Goal: Information Seeking & Learning: Compare options

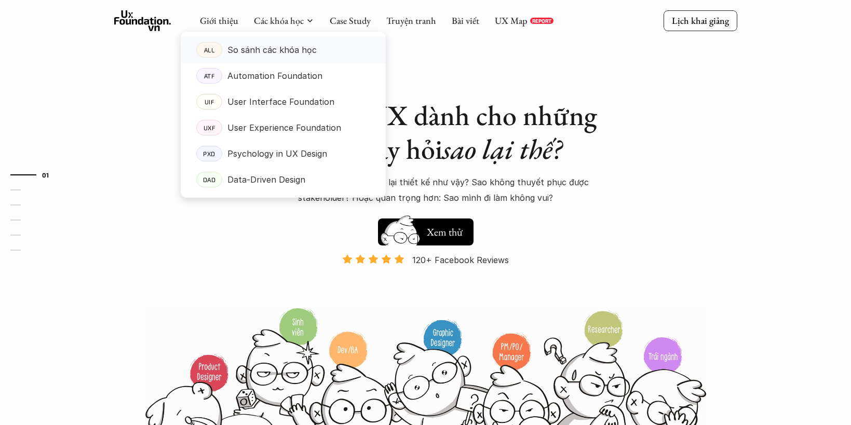
click at [263, 49] on p "So sánh các khóa học" at bounding box center [271, 50] width 89 height 16
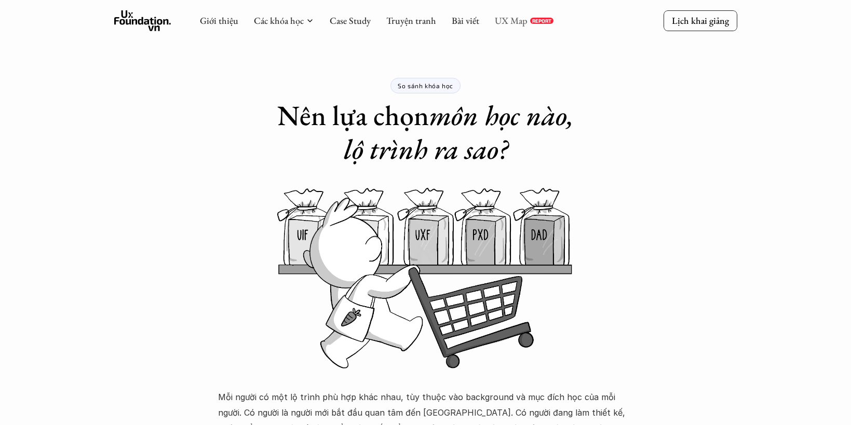
click at [505, 20] on link "UX Map" at bounding box center [511, 21] width 33 height 12
click at [227, 299] on img at bounding box center [425, 278] width 623 height 182
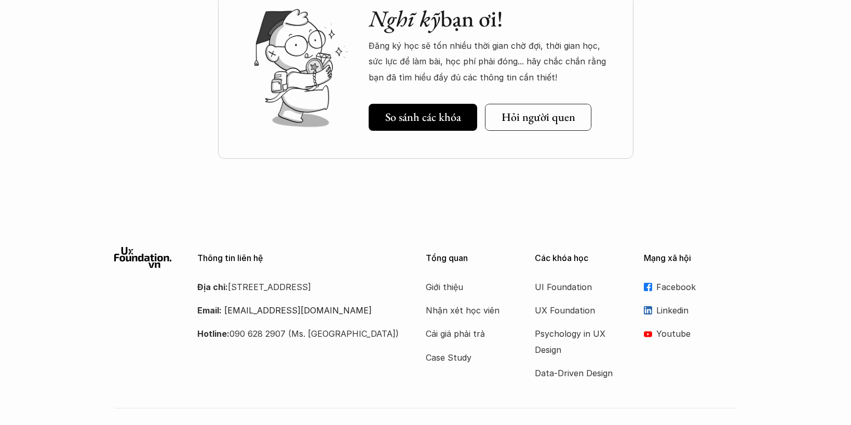
scroll to position [1478, 0]
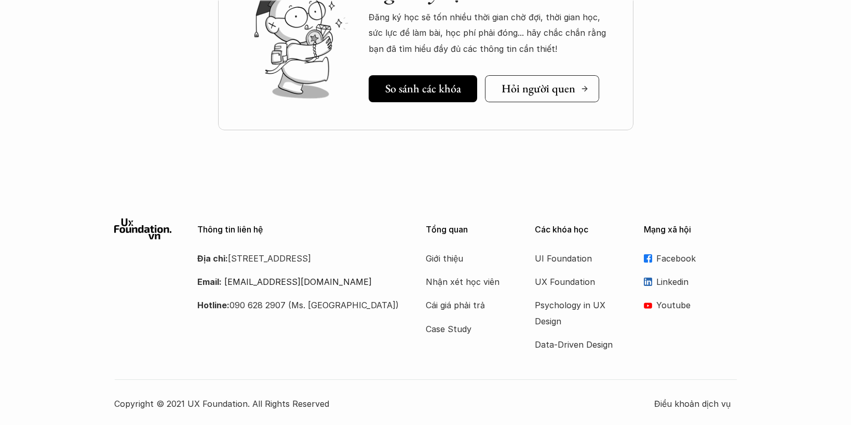
click at [533, 90] on h5 "Hỏi người quen" at bounding box center [538, 88] width 74 height 13
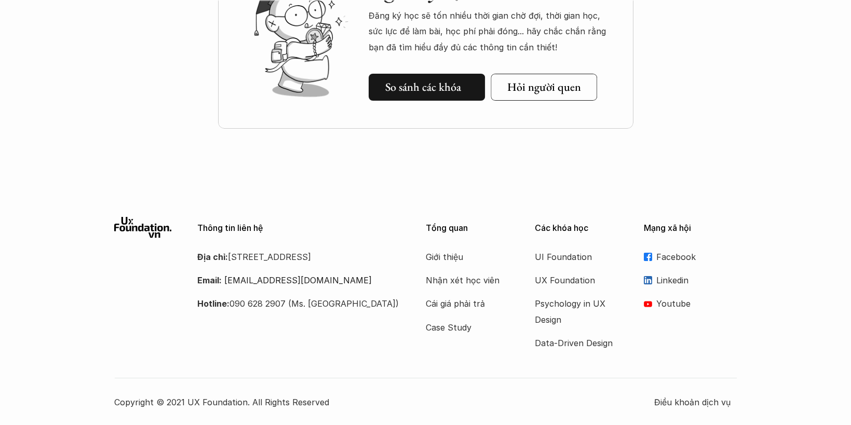
click at [396, 92] on h5 "So sánh các khóa" at bounding box center [423, 86] width 76 height 13
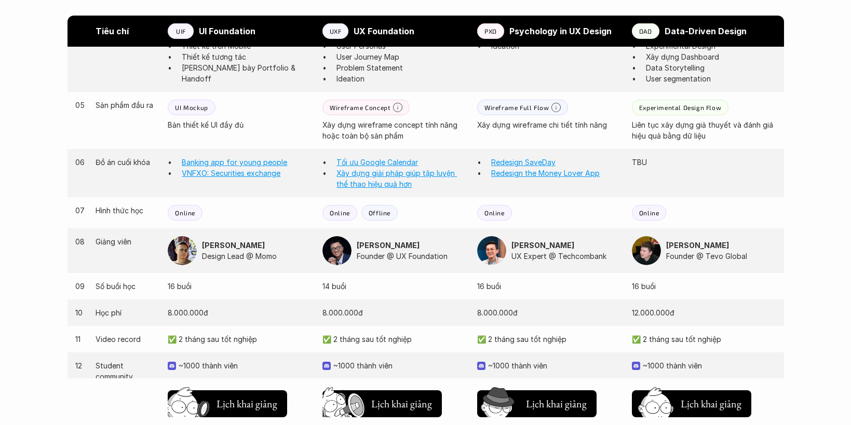
scroll to position [921, 0]
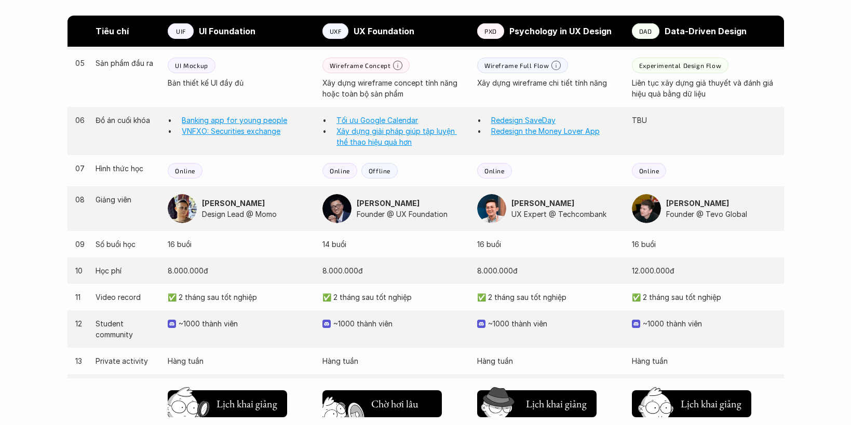
click at [391, 404] on h5 "Lịch khai giảng" at bounding box center [401, 401] width 61 height 15
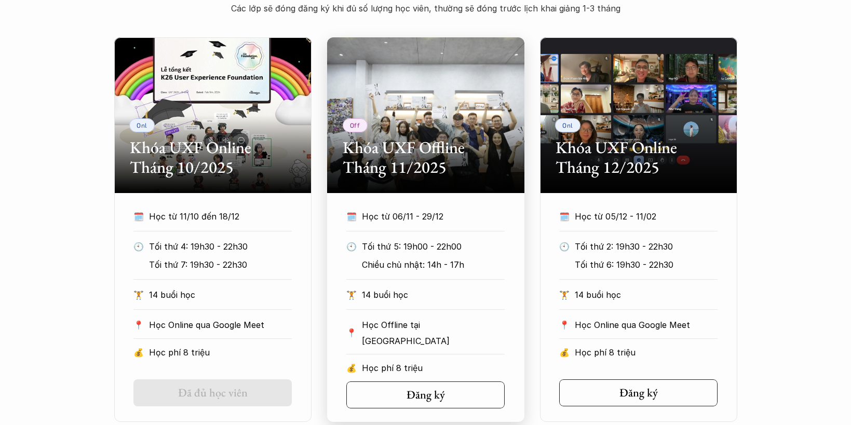
scroll to position [502, 0]
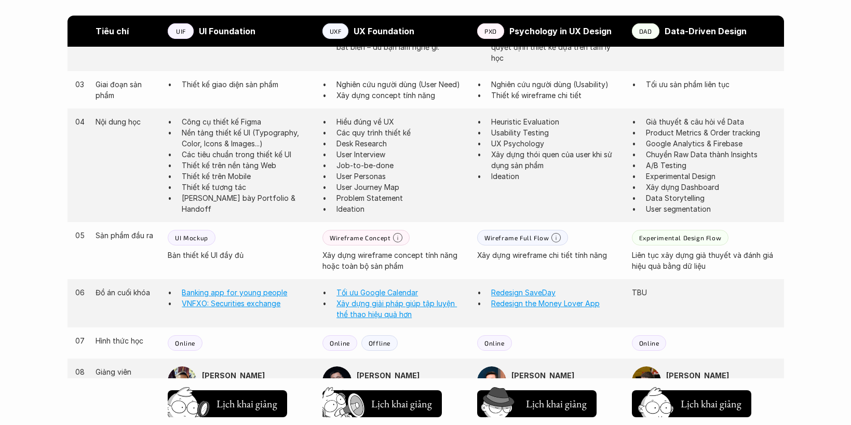
scroll to position [759, 0]
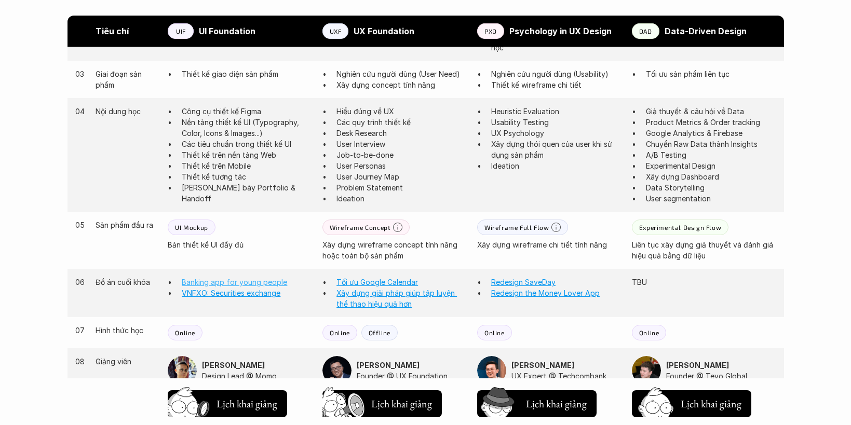
click at [262, 283] on link "Banking app for young people" at bounding box center [234, 282] width 105 height 9
click at [240, 295] on link "VNFXO: Securities exchange" at bounding box center [231, 293] width 99 height 9
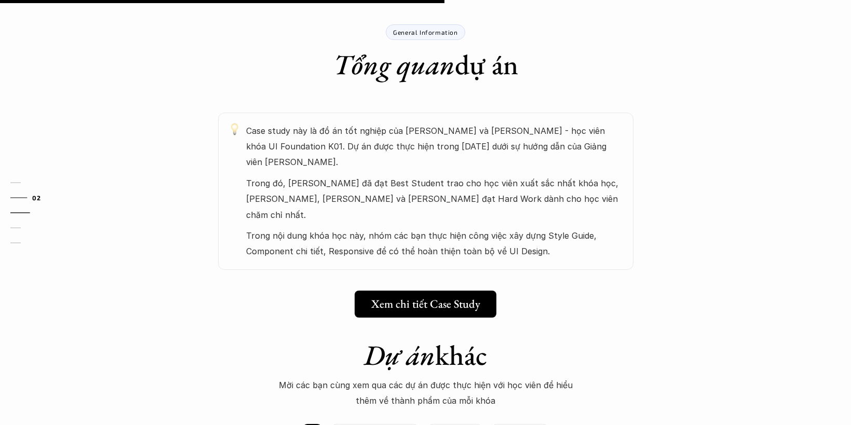
scroll to position [495, 0]
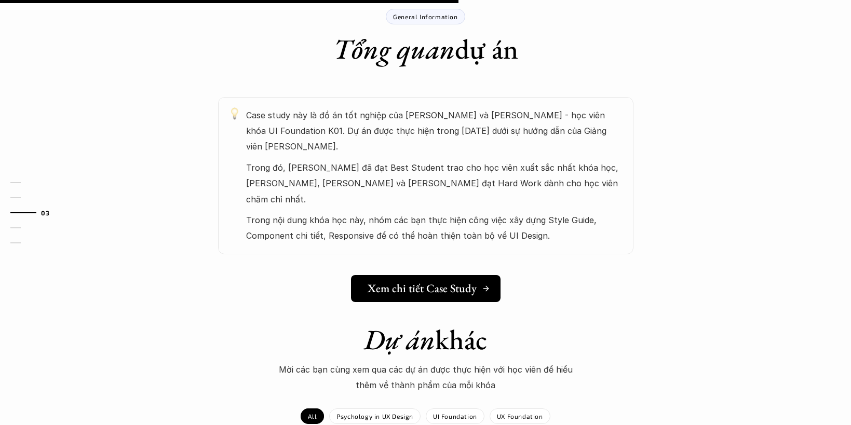
click at [404, 282] on h5 "Xem chi tiết Case Study" at bounding box center [421, 288] width 109 height 13
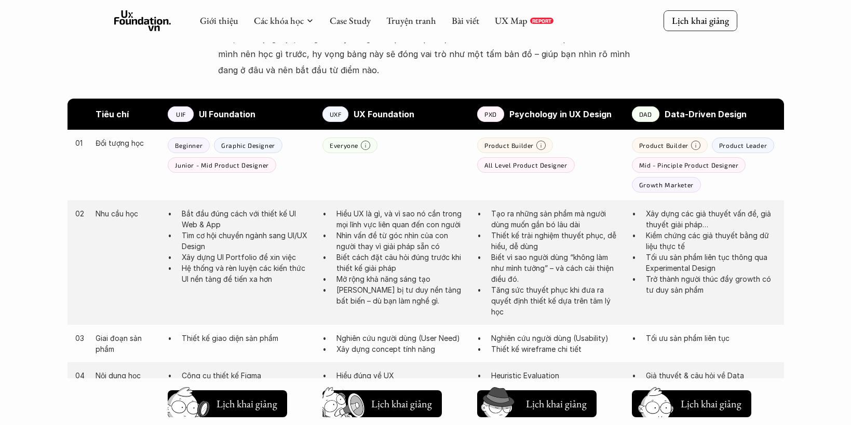
scroll to position [551, 0]
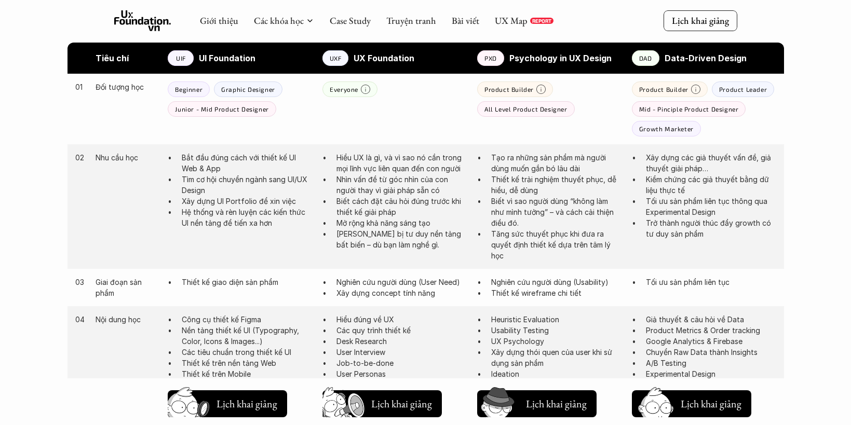
click at [293, 290] on div "03 Giai đoạn sản phẩm Thiết kế giao diện sản phẩm Nghiên cứu người dùng (User N…" at bounding box center [425, 287] width 716 height 37
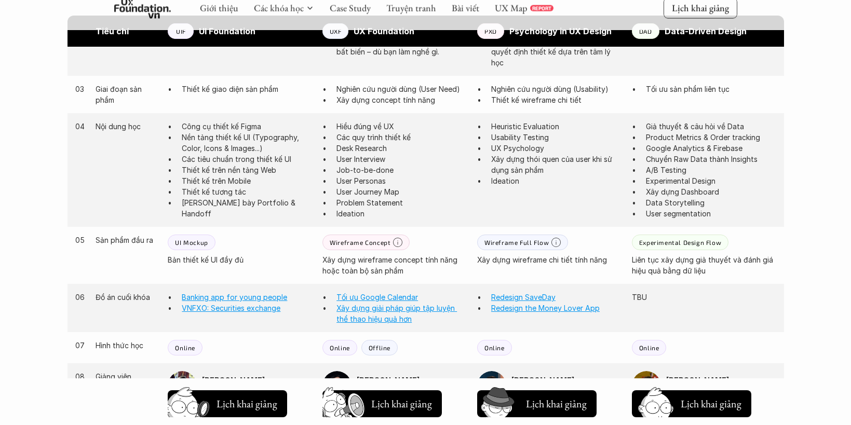
scroll to position [747, 0]
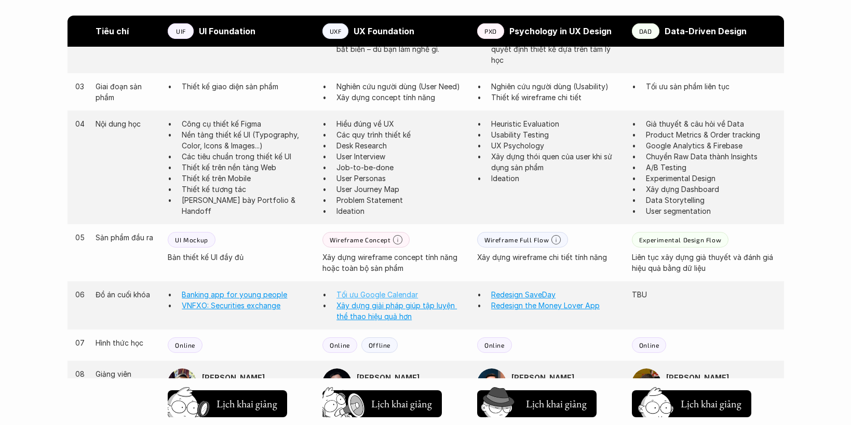
click at [394, 296] on link "Tối ưu Google Calendar" at bounding box center [376, 294] width 81 height 9
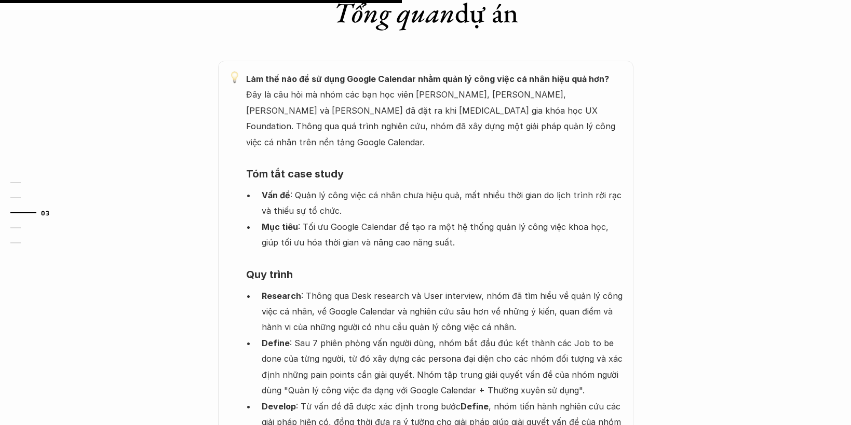
scroll to position [592, 0]
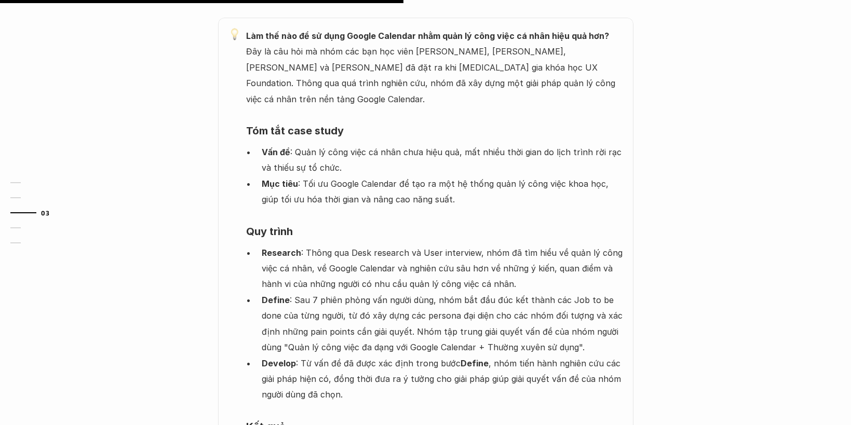
drag, startPoint x: 564, startPoint y: 282, endPoint x: 621, endPoint y: 282, distance: 56.6
click at [621, 292] on p "Define : Sau 7 phiên phỏng vấn người dùng, nhóm bắt đầu đúc kết thành các Job t…" at bounding box center [442, 323] width 361 height 63
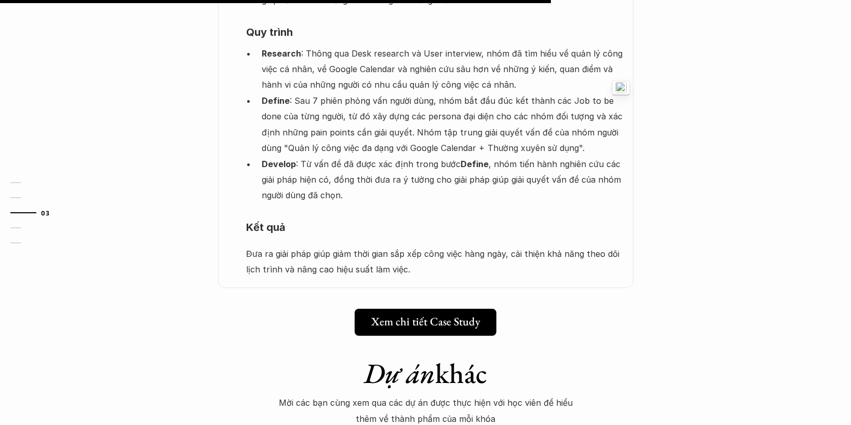
scroll to position [808, 0]
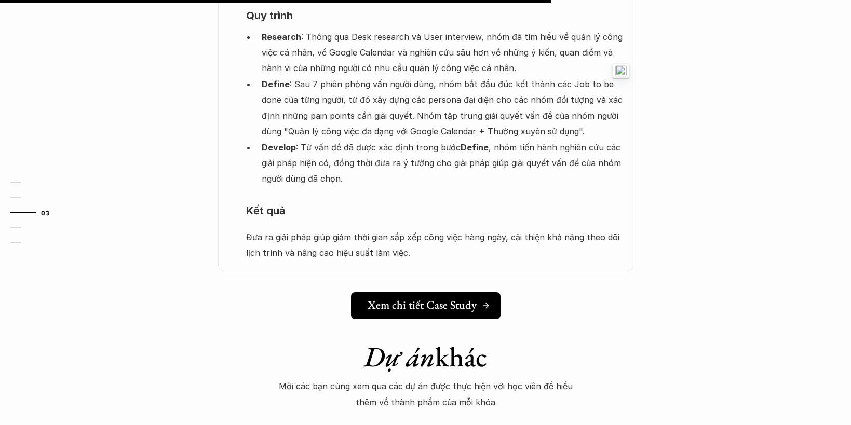
click at [431, 298] on h5 "Xem chi tiết Case Study" at bounding box center [421, 304] width 109 height 13
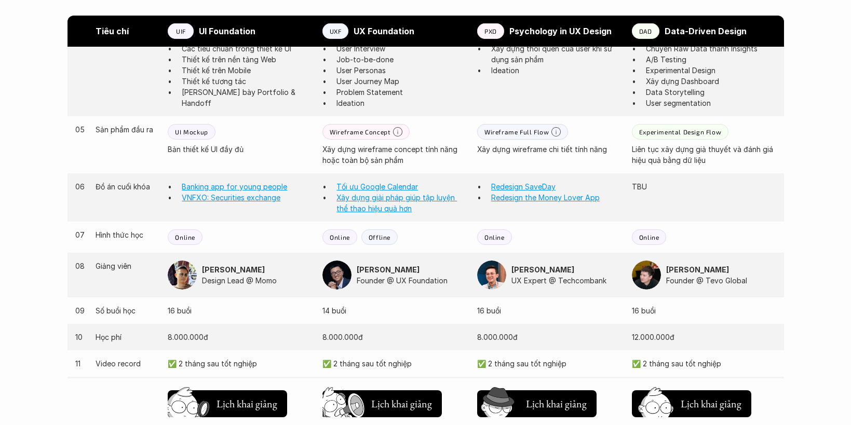
scroll to position [900, 0]
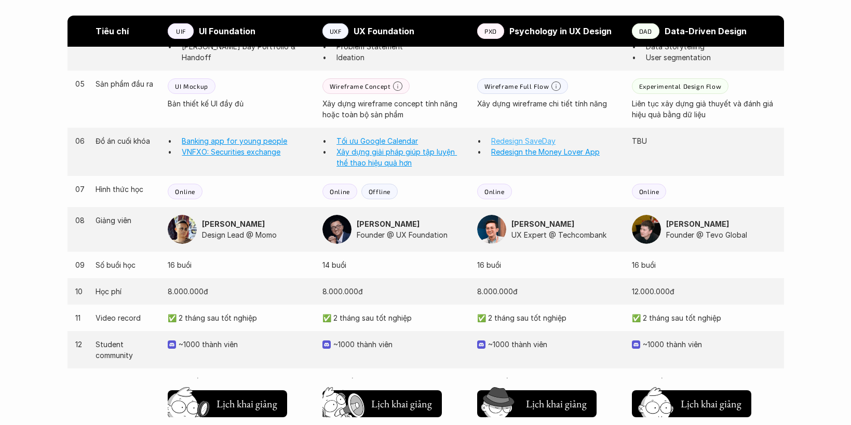
click at [535, 140] on link "Redesign SaveDay" at bounding box center [523, 140] width 64 height 9
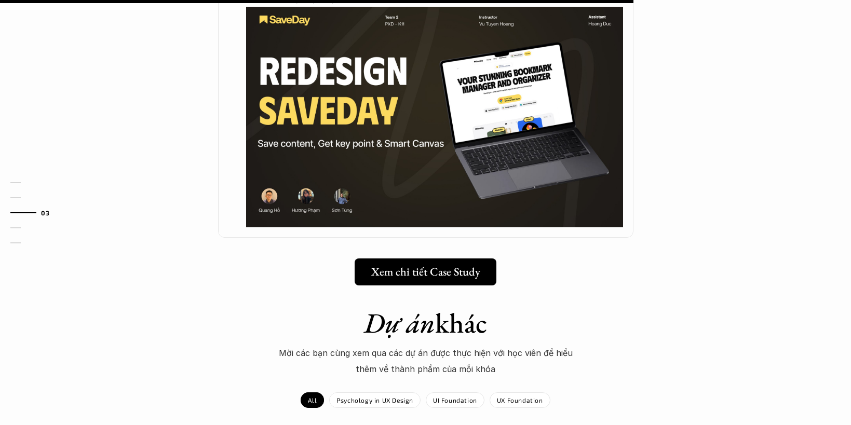
scroll to position [950, 0]
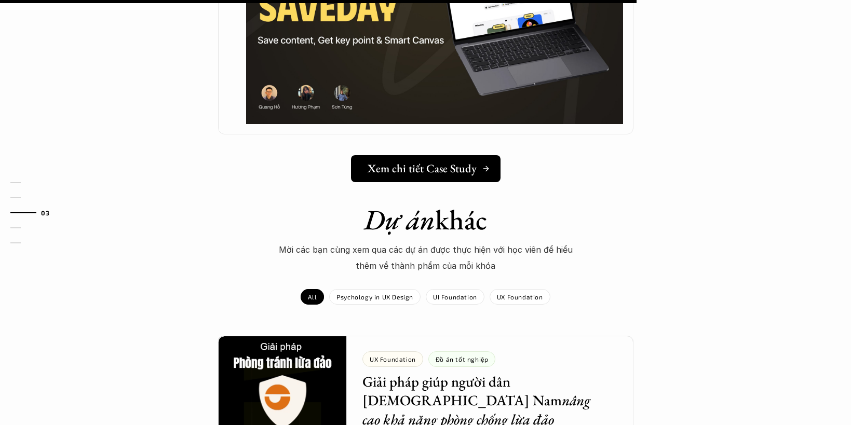
click at [425, 177] on link "Xem chi tiết Case Study" at bounding box center [425, 168] width 149 height 27
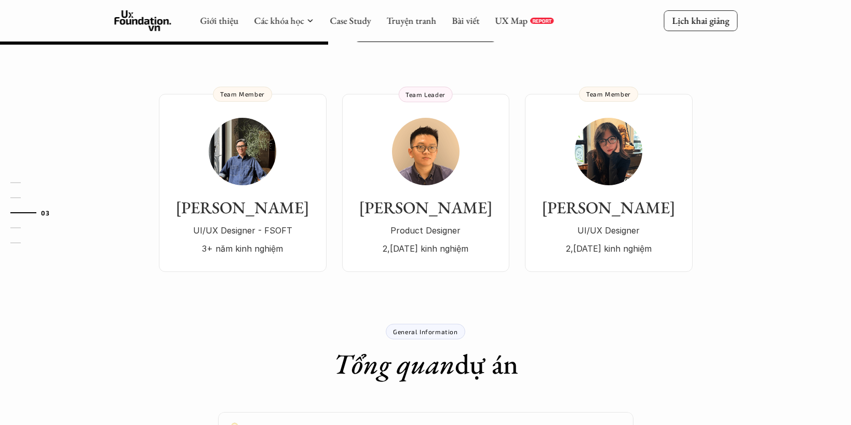
scroll to position [136, 0]
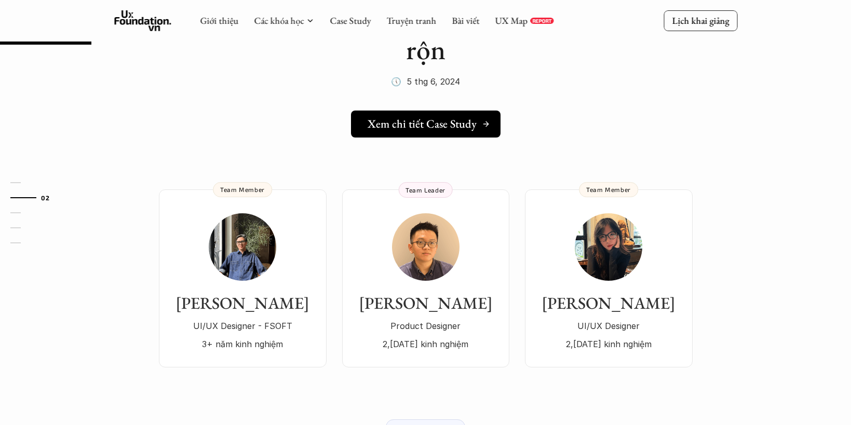
click at [385, 131] on link "Xem chi tiết Case Study" at bounding box center [425, 124] width 149 height 27
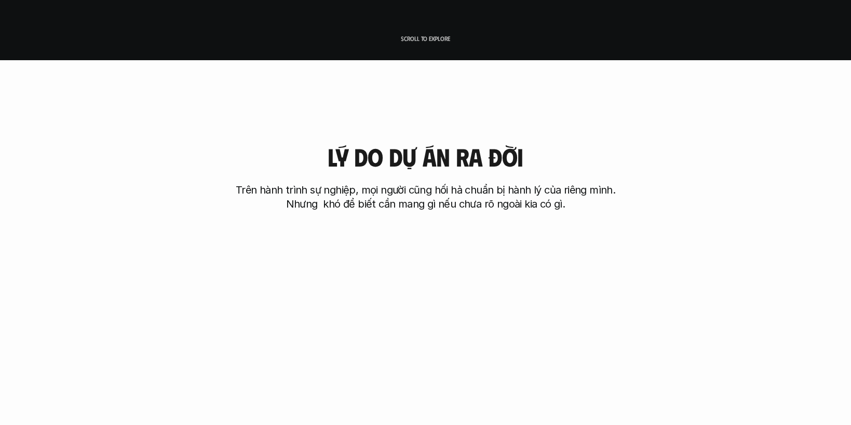
scroll to position [549, 0]
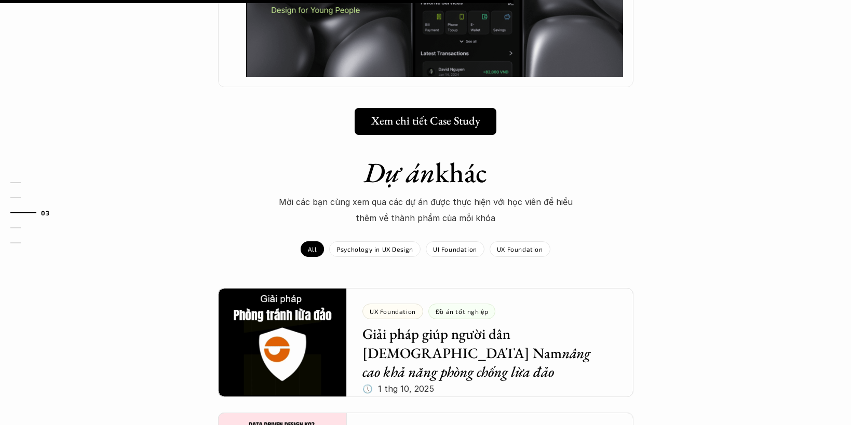
scroll to position [913, 0]
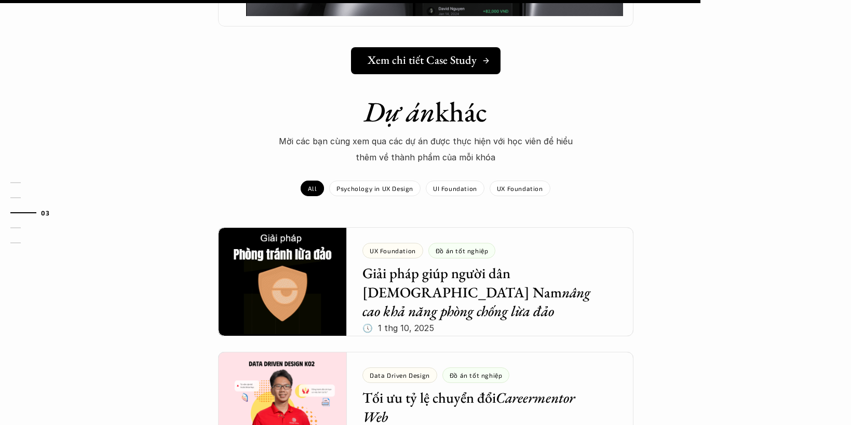
click at [418, 53] on h5 "Xem chi tiết Case Study" at bounding box center [421, 59] width 109 height 13
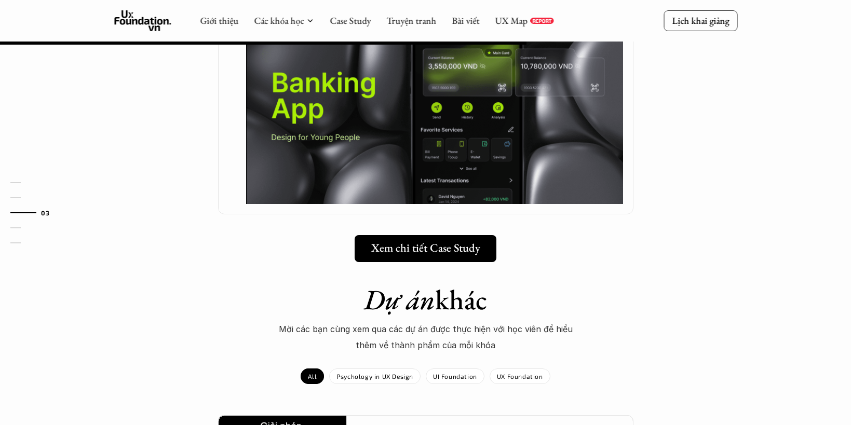
scroll to position [686, 0]
